Goal: Information Seeking & Learning: Find specific fact

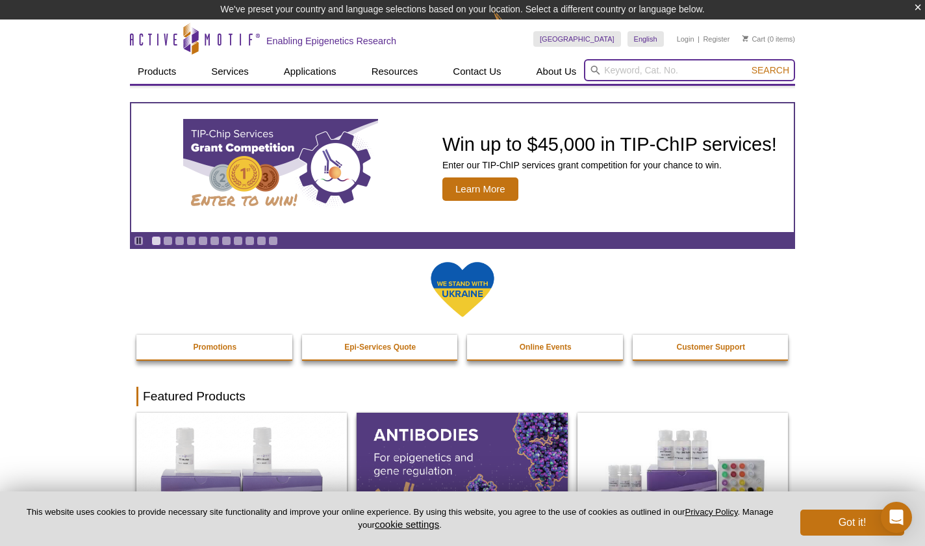
click at [611, 70] on input "search" at bounding box center [689, 70] width 211 height 22
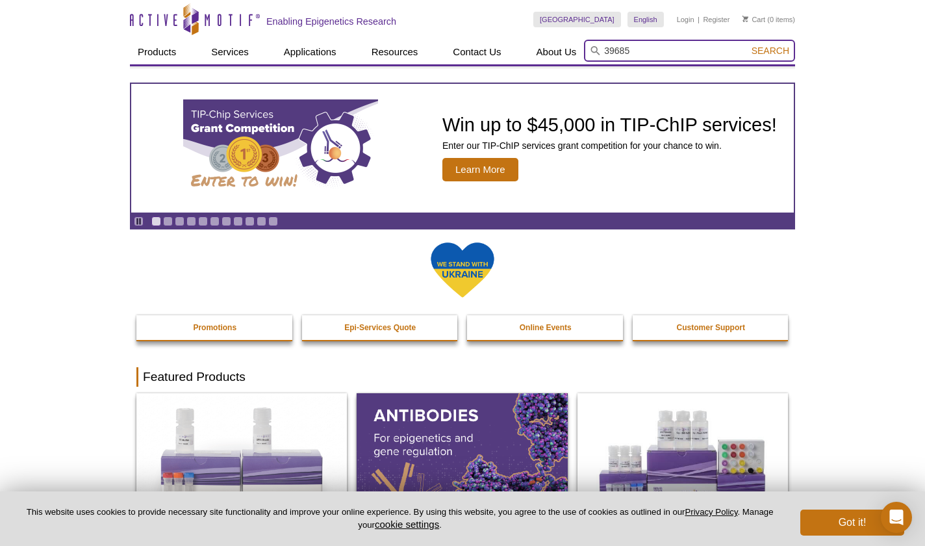
type input "39685"
click at [748, 45] on button "Search" at bounding box center [770, 51] width 45 height 12
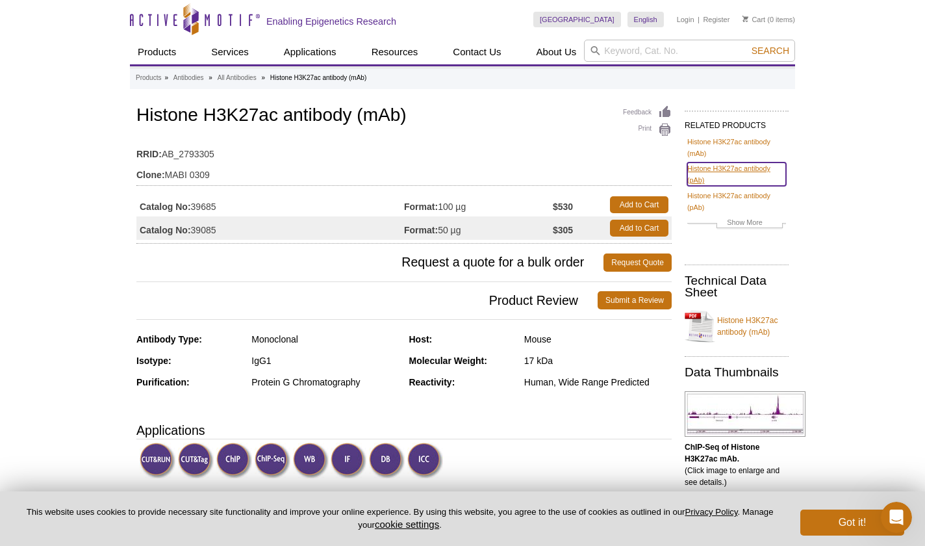
click at [722, 175] on link "Histone H3K27ac antibody (pAb)" at bounding box center [736, 173] width 99 height 23
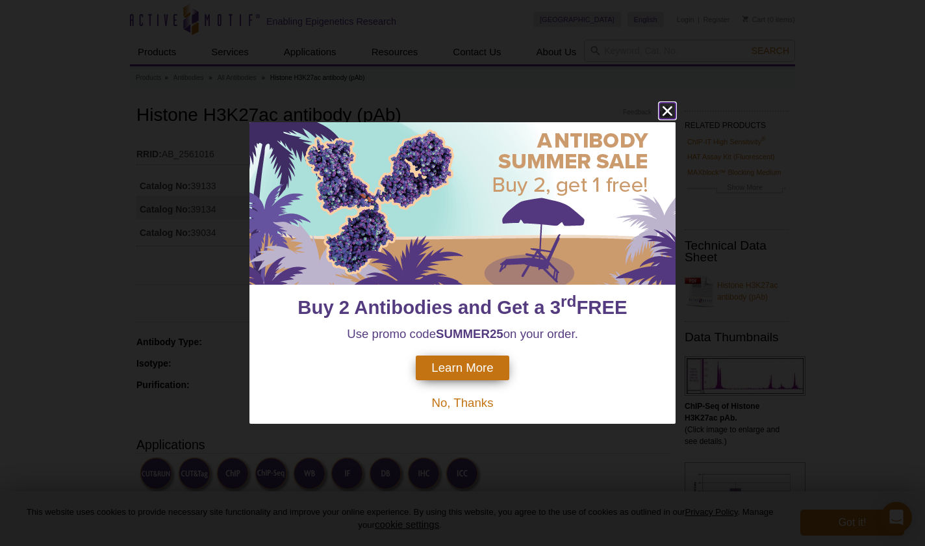
click at [666, 113] on icon "close" at bounding box center [668, 111] width 16 height 16
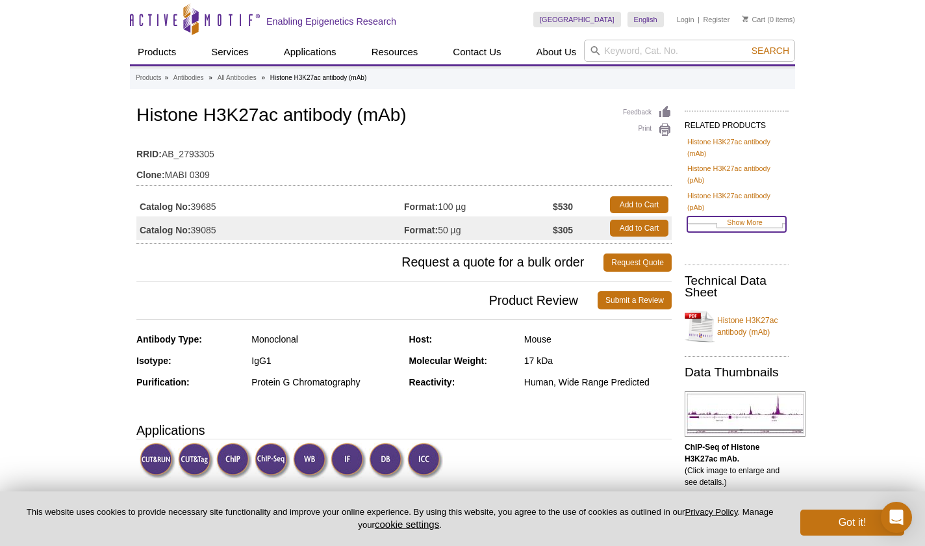
click at [740, 224] on link "Show More" at bounding box center [736, 223] width 99 height 15
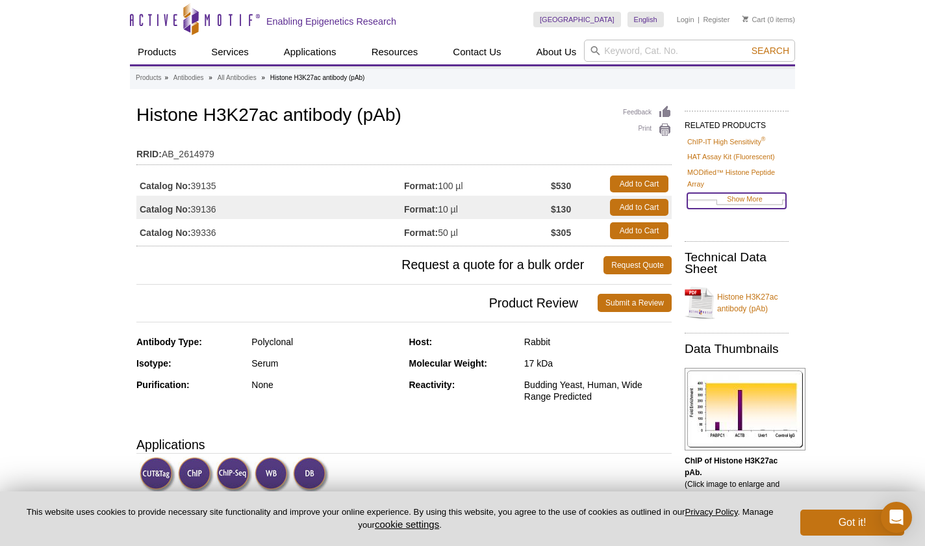
click at [760, 199] on link "Show More" at bounding box center [736, 200] width 99 height 15
